Goal: Task Accomplishment & Management: Manage account settings

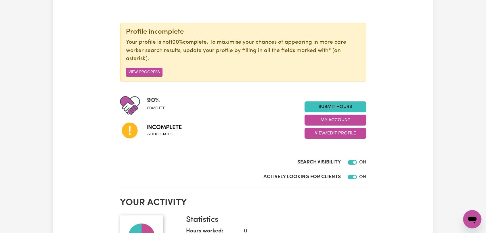
scroll to position [64, 0]
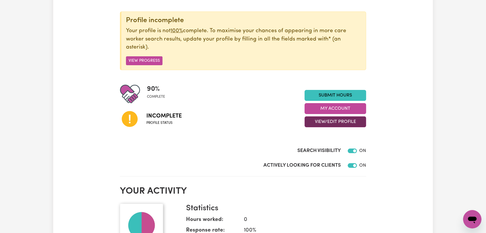
click at [337, 119] on button "View/Edit Profile" at bounding box center [335, 121] width 62 height 11
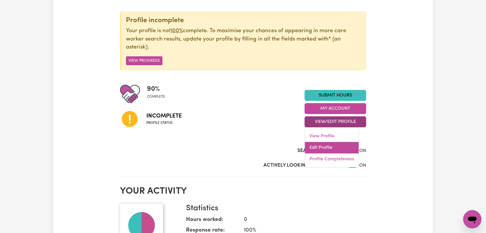
click at [328, 145] on link "Edit Profile" at bounding box center [332, 147] width 54 height 11
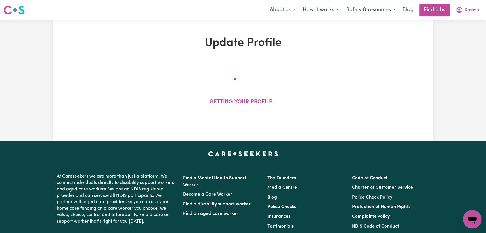
select select "[DEMOGRAPHIC_DATA]"
select select "Student Visa"
select select "Studying a healthcare related degree or qualification"
select select "37"
select select "45"
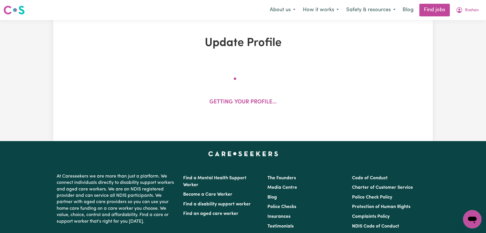
select select "45"
select select "80"
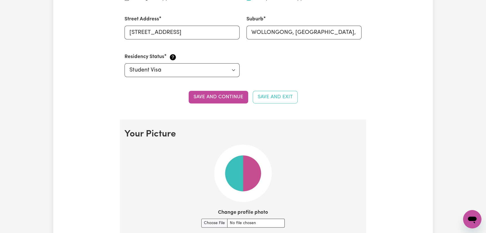
scroll to position [351, 0]
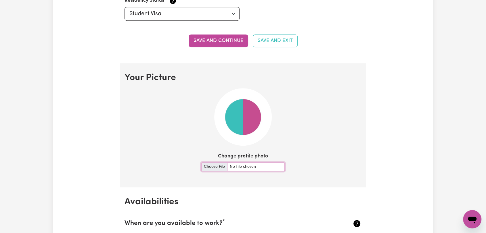
click at [209, 167] on input "Change profile photo" at bounding box center [242, 166] width 83 height 9
type input "C:\fakepath\[PERSON_NAME] - Picture.jpeg"
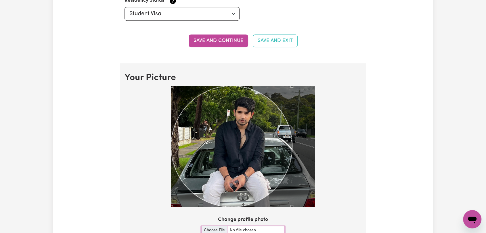
click at [333, 163] on div at bounding box center [242, 147] width 237 height 123
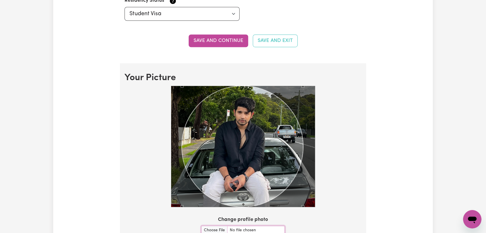
click at [267, 135] on div "Use the arrow keys to move the crop selection area" at bounding box center [242, 146] width 121 height 121
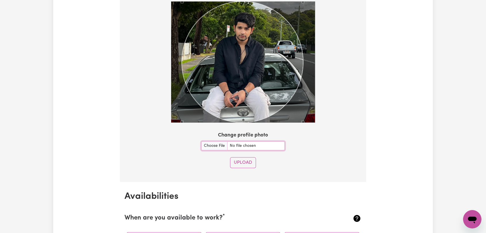
scroll to position [479, 0]
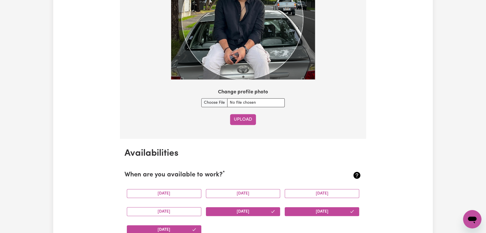
click at [245, 120] on button "Upload" at bounding box center [243, 119] width 26 height 11
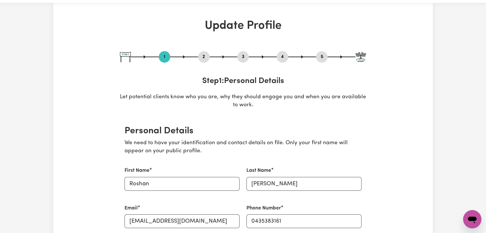
scroll to position [0, 0]
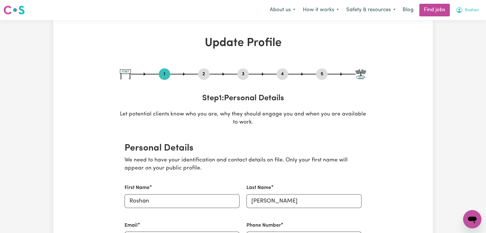
click at [468, 11] on span "Roshan" at bounding box center [472, 10] width 14 height 6
click at [452, 44] on link "Logout" at bounding box center [459, 44] width 45 height 11
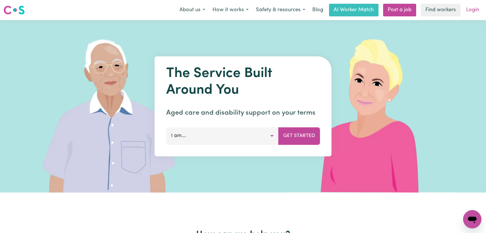
click at [470, 9] on link "Login" at bounding box center [472, 10] width 20 height 13
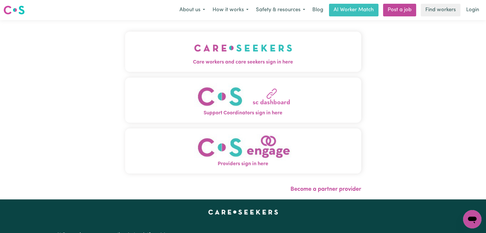
click at [243, 50] on img "Care workers and care seekers sign in here" at bounding box center [243, 47] width 98 height 21
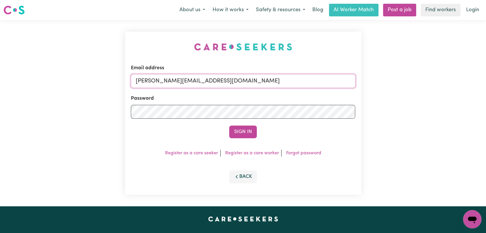
click at [262, 82] on input "[PERSON_NAME][EMAIL_ADDRESS][DOMAIN_NAME]" at bounding box center [243, 81] width 224 height 14
drag, startPoint x: 165, startPoint y: 80, endPoint x: 258, endPoint y: 94, distance: 93.3
click at [258, 94] on form "Email address Superuser~[EMAIL_ADDRESS][DOMAIN_NAME] Password Sign In" at bounding box center [243, 101] width 224 height 74
type input "Superuser~[EMAIL_ADDRESS][DOMAIN_NAME]"
click at [241, 133] on button "Sign In" at bounding box center [243, 132] width 28 height 13
